Goal: Navigation & Orientation: Understand site structure

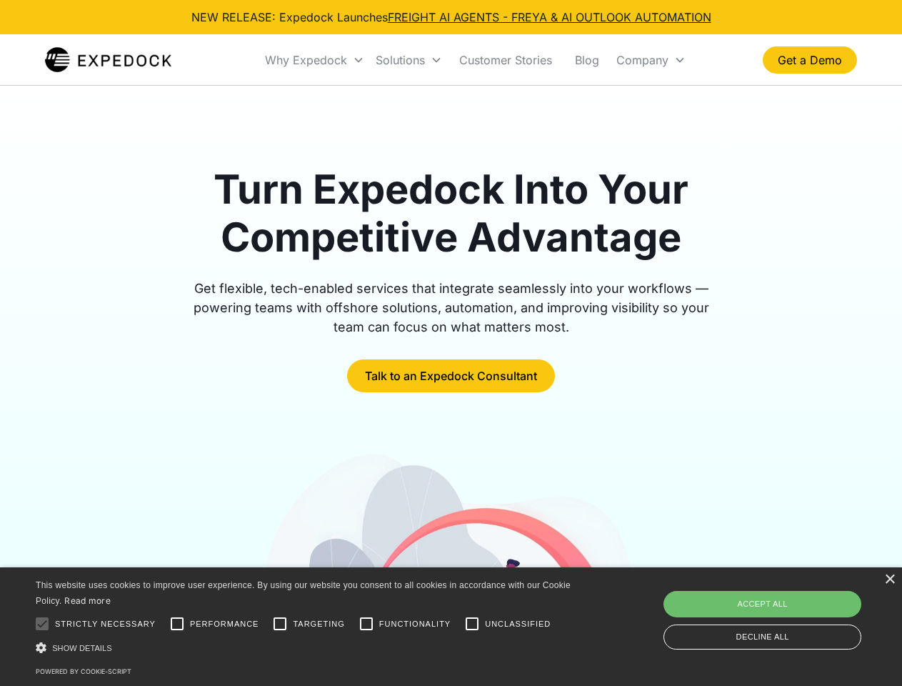
click at [315, 60] on div "Why Expedock" at bounding box center [306, 60] width 82 height 14
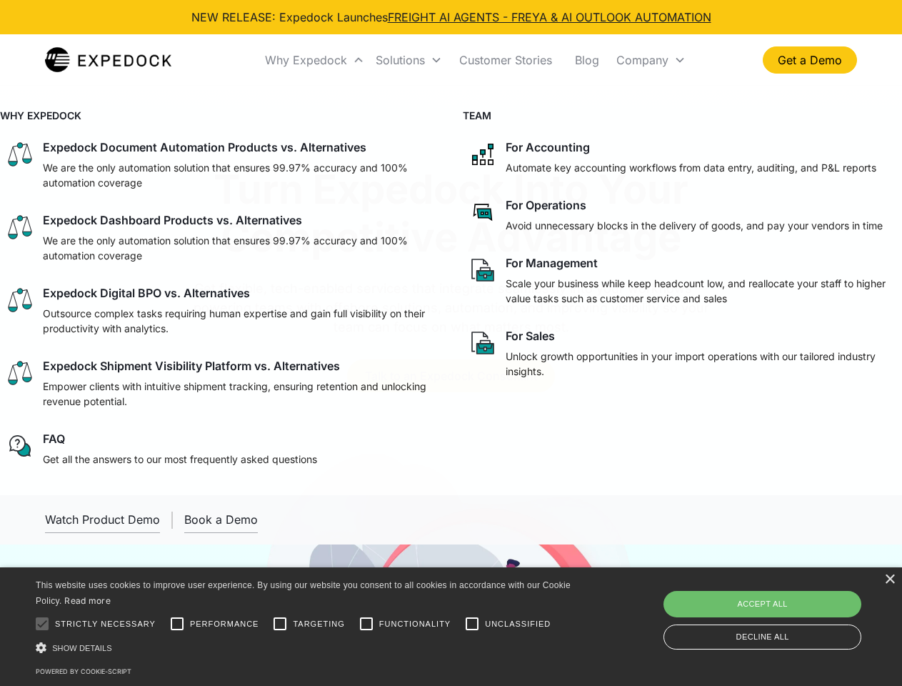
click at [409, 60] on div "Solutions" at bounding box center [400, 60] width 49 height 14
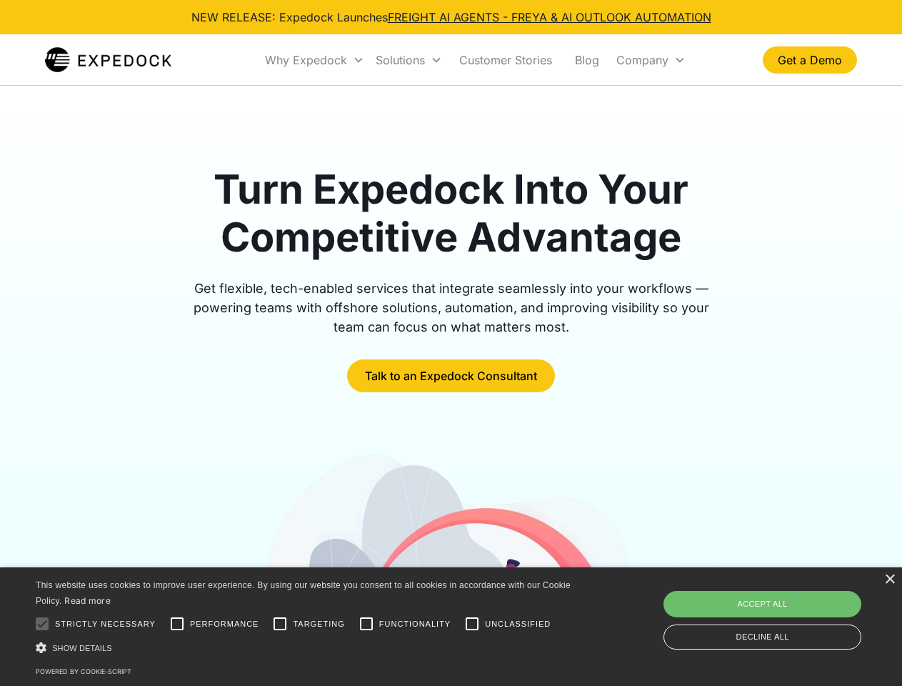
click at [651, 60] on div "Company" at bounding box center [643, 60] width 52 height 14
click at [42, 624] on div at bounding box center [42, 623] width 29 height 29
click at [177, 624] on input "Performance" at bounding box center [177, 623] width 29 height 29
checkbox input "true"
click at [280, 624] on input "Targeting" at bounding box center [280, 623] width 29 height 29
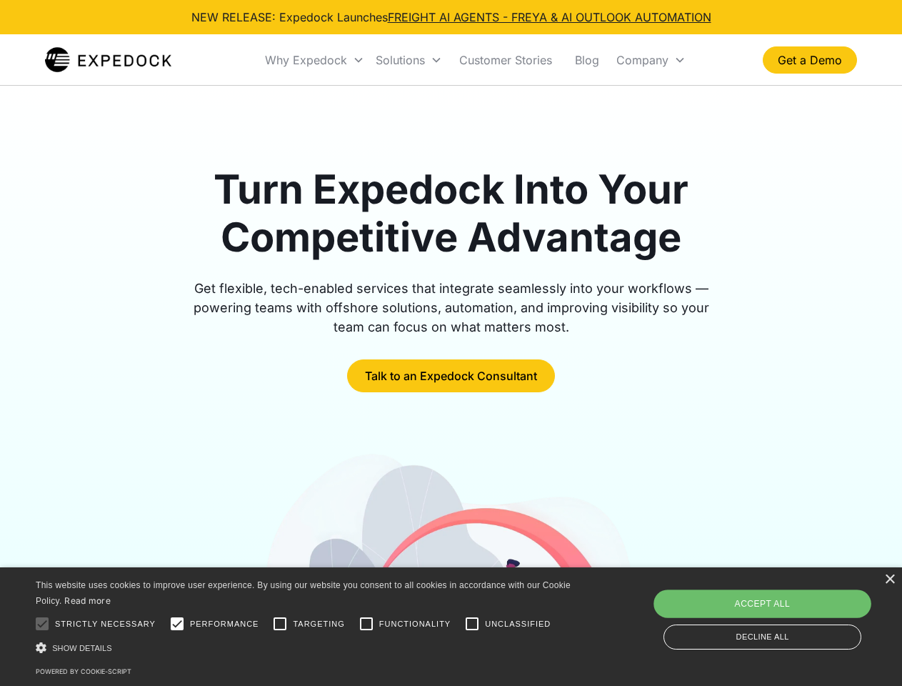
checkbox input "true"
click at [367, 624] on input "Functionality" at bounding box center [366, 623] width 29 height 29
checkbox input "true"
click at [472, 624] on input "Unclassified" at bounding box center [472, 623] width 29 height 29
checkbox input "true"
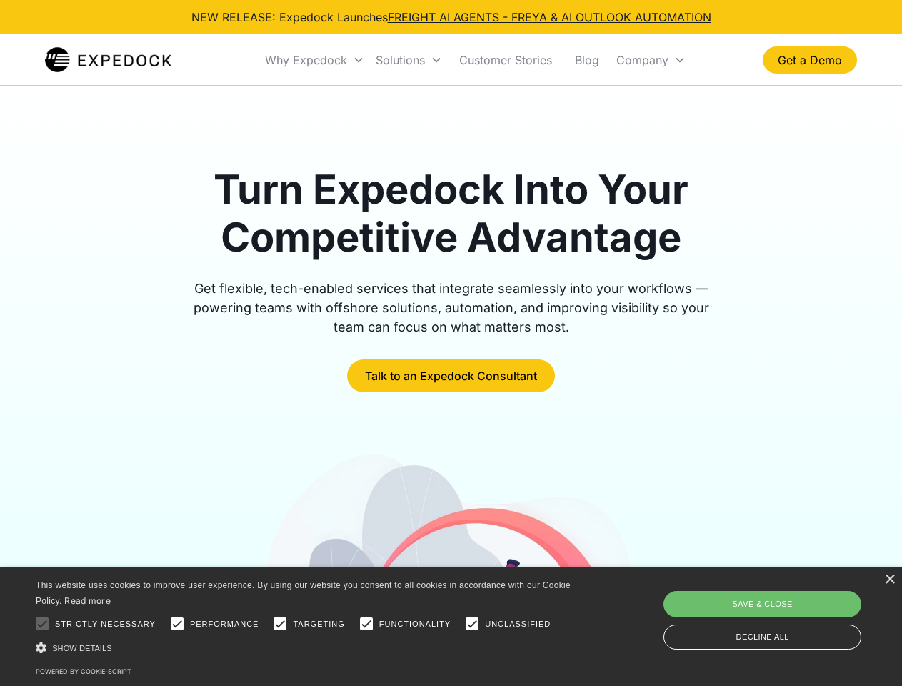
click at [306, 647] on div "Show details Hide details" at bounding box center [306, 647] width 540 height 15
